Goal: Information Seeking & Learning: Learn about a topic

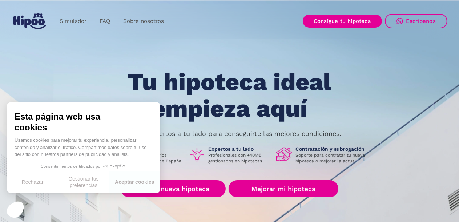
click at [91, 81] on div "Tu hipoteca ideal empieza aquí Nuestros expertos a tu lado para conseguirte las…" at bounding box center [230, 164] width 436 height 190
click at [195, 190] on link "Buscar nueva hipoteca" at bounding box center [173, 188] width 105 height 17
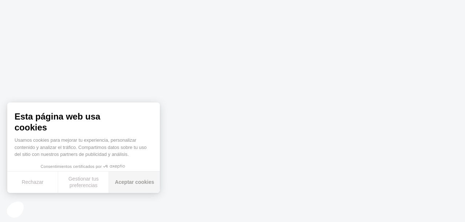
click at [134, 177] on button "Aceptar cookies" at bounding box center [134, 181] width 51 height 21
click at [140, 180] on button "Aceptar cookies" at bounding box center [134, 181] width 51 height 21
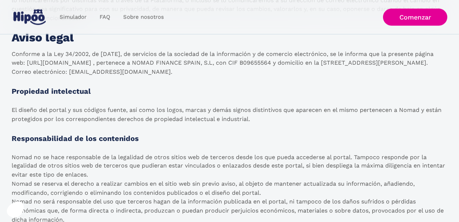
scroll to position [981, 0]
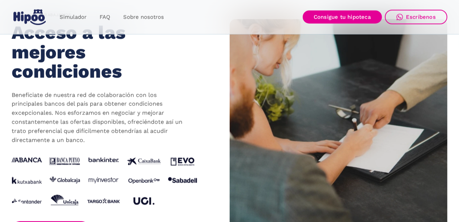
scroll to position [799, 0]
